Goal: Task Accomplishment & Management: Manage account settings

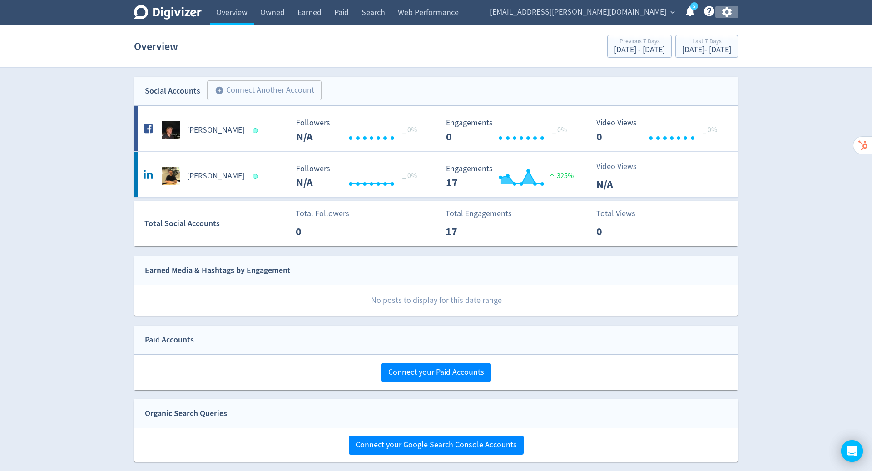
click at [724, 10] on icon "button" at bounding box center [727, 12] width 10 height 10
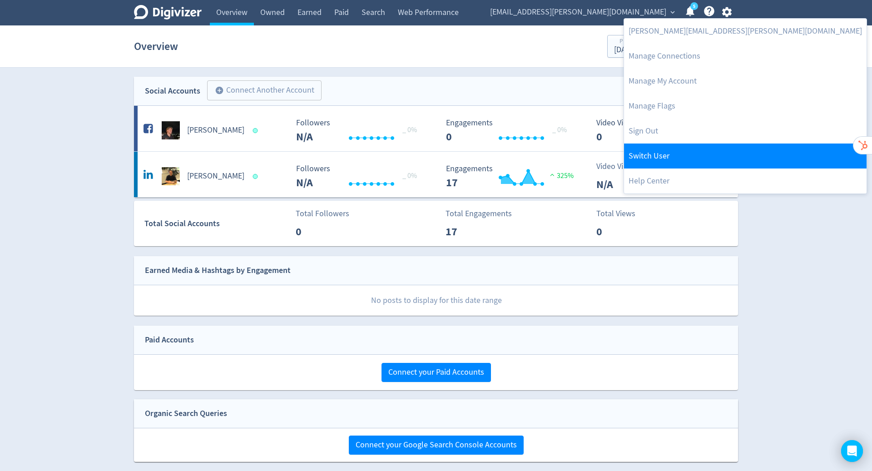
click at [683, 159] on link "Switch User" at bounding box center [745, 156] width 242 height 25
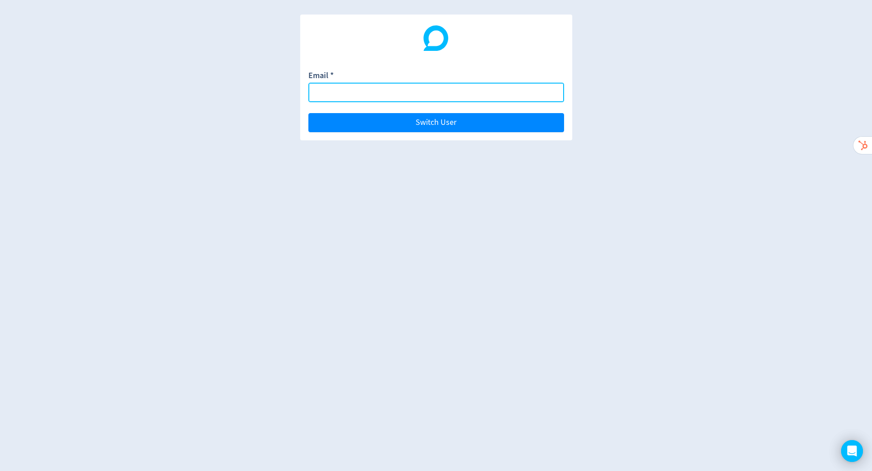
click at [438, 87] on input "Email *" at bounding box center [436, 93] width 256 height 20
paste input "[PERSON_NAME][EMAIL_ADDRESS][DOMAIN_NAME]"
type input "[PERSON_NAME][EMAIL_ADDRESS][DOMAIN_NAME]"
click at [308, 113] on button "Switch User" at bounding box center [436, 122] width 256 height 19
